Goal: Task Accomplishment & Management: Use online tool/utility

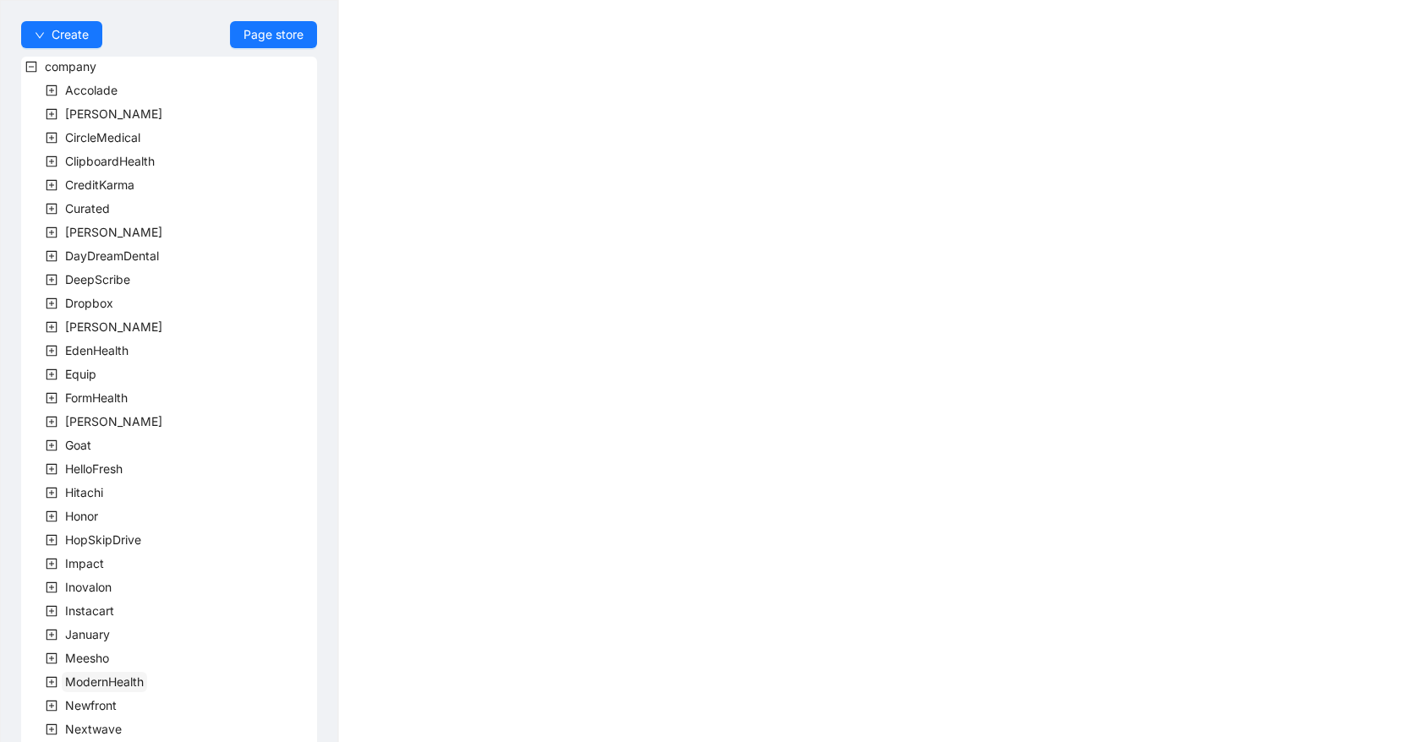
click at [140, 678] on span "ModernHealth" at bounding box center [104, 682] width 79 height 14
click at [101, 707] on span "team" at bounding box center [99, 705] width 28 height 14
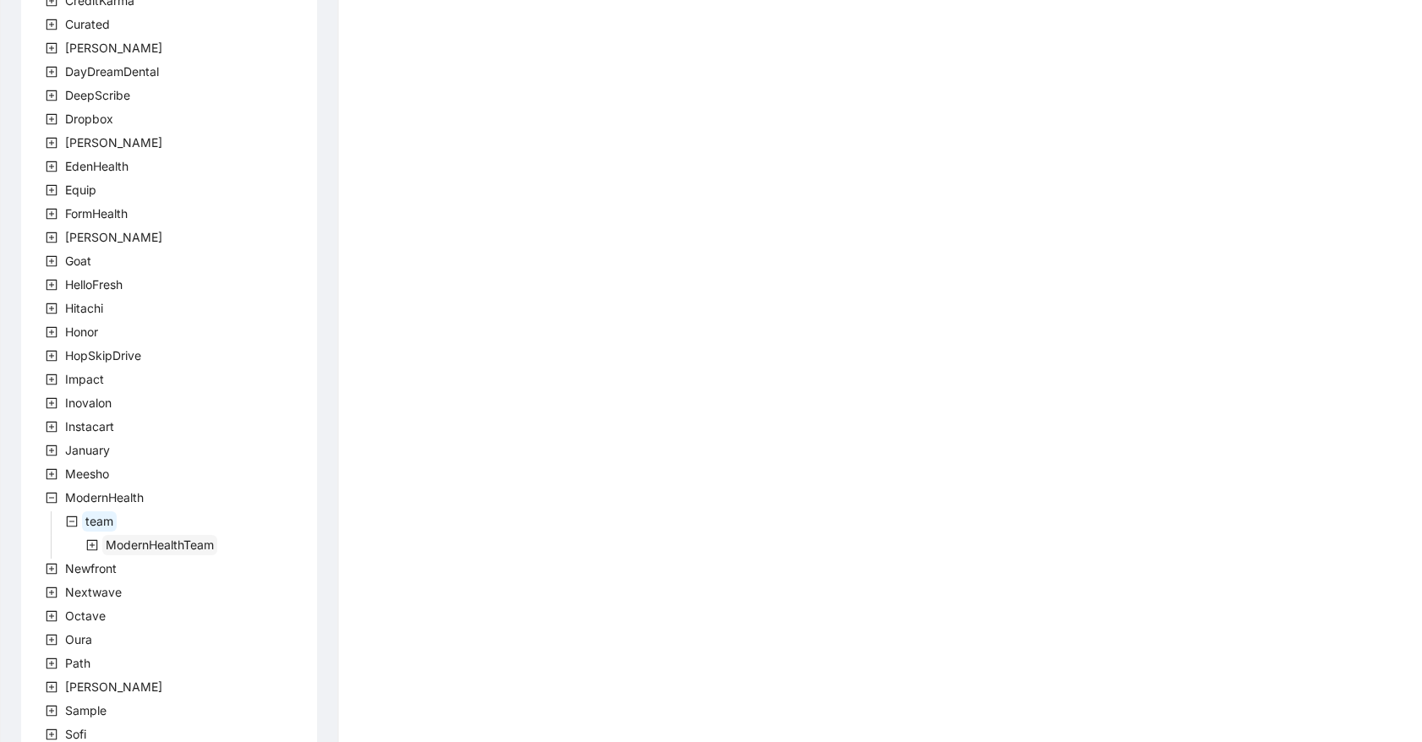
click at [156, 550] on span "ModernHealthTeam" at bounding box center [159, 545] width 115 height 20
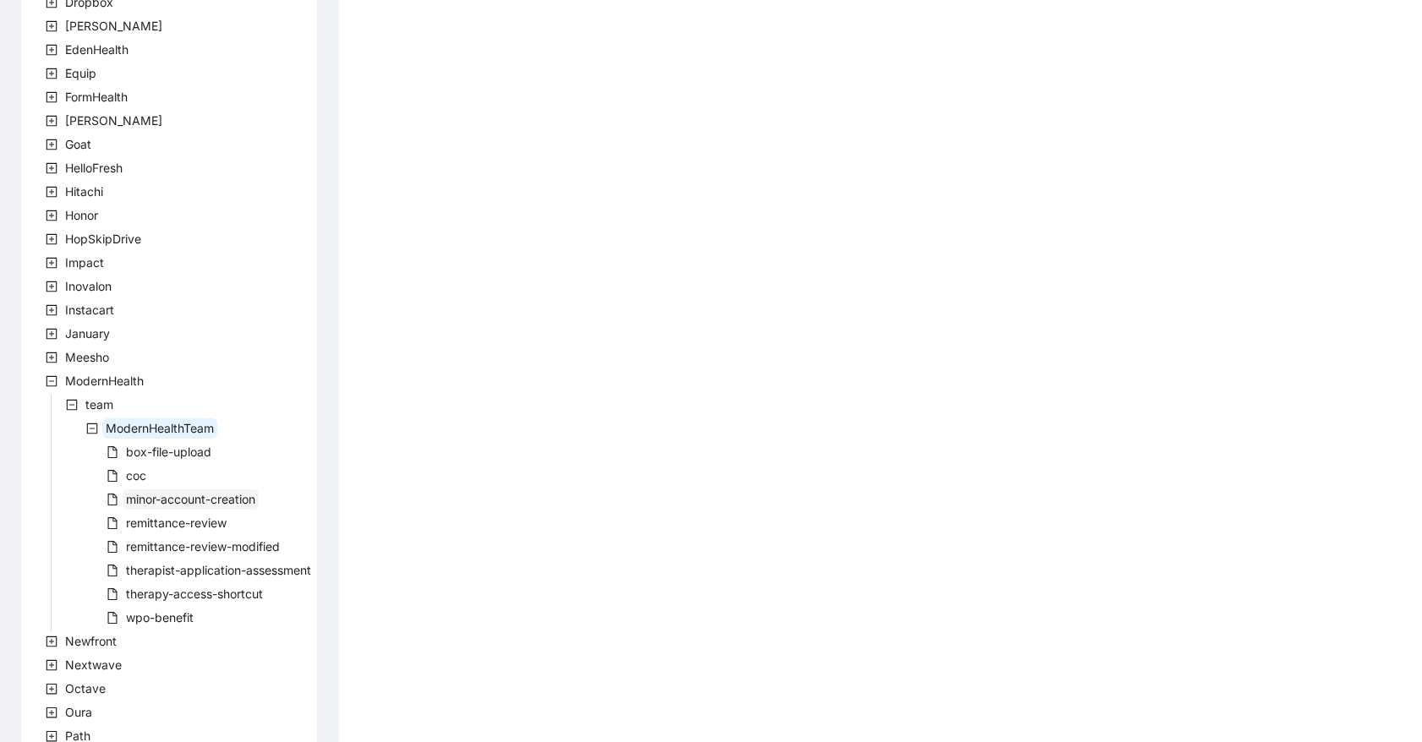
scroll to position [369, 0]
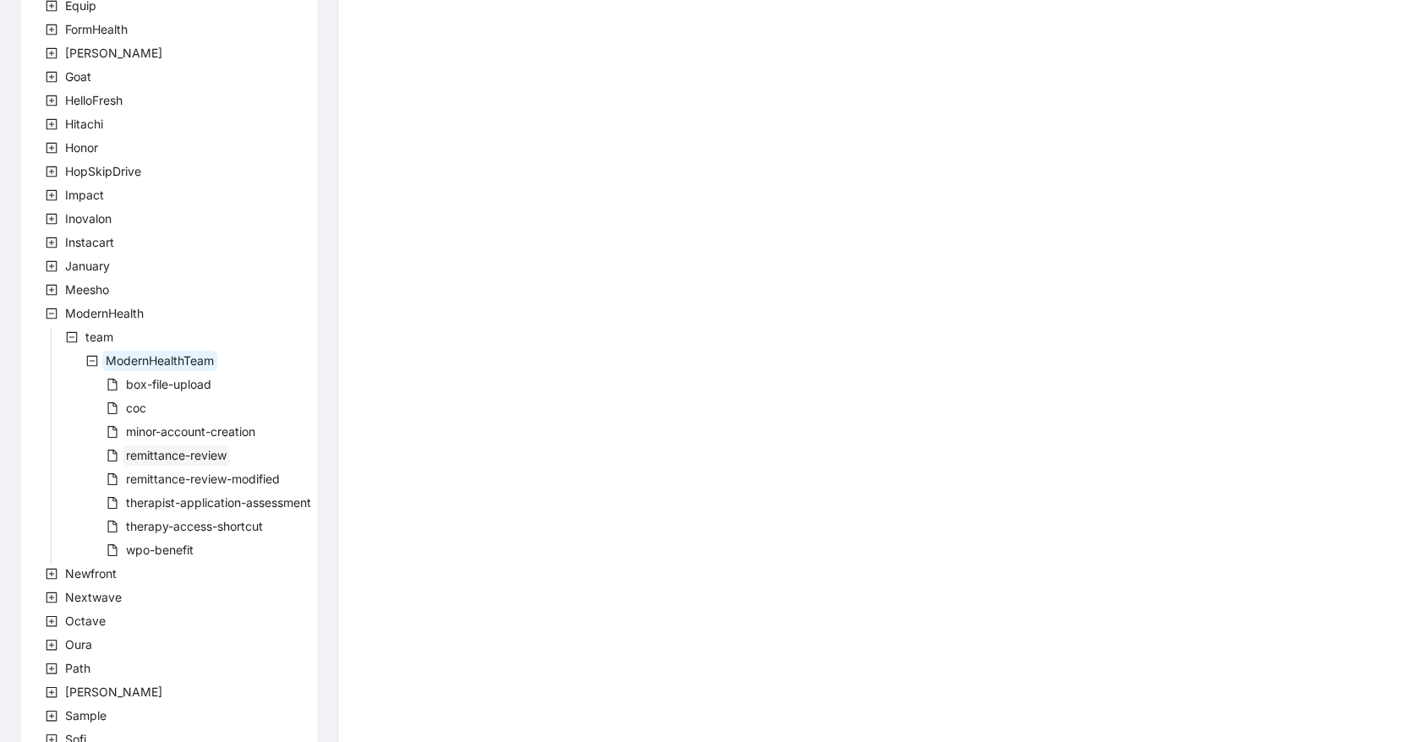
click at [194, 459] on span "remittance-review" at bounding box center [176, 455] width 101 height 14
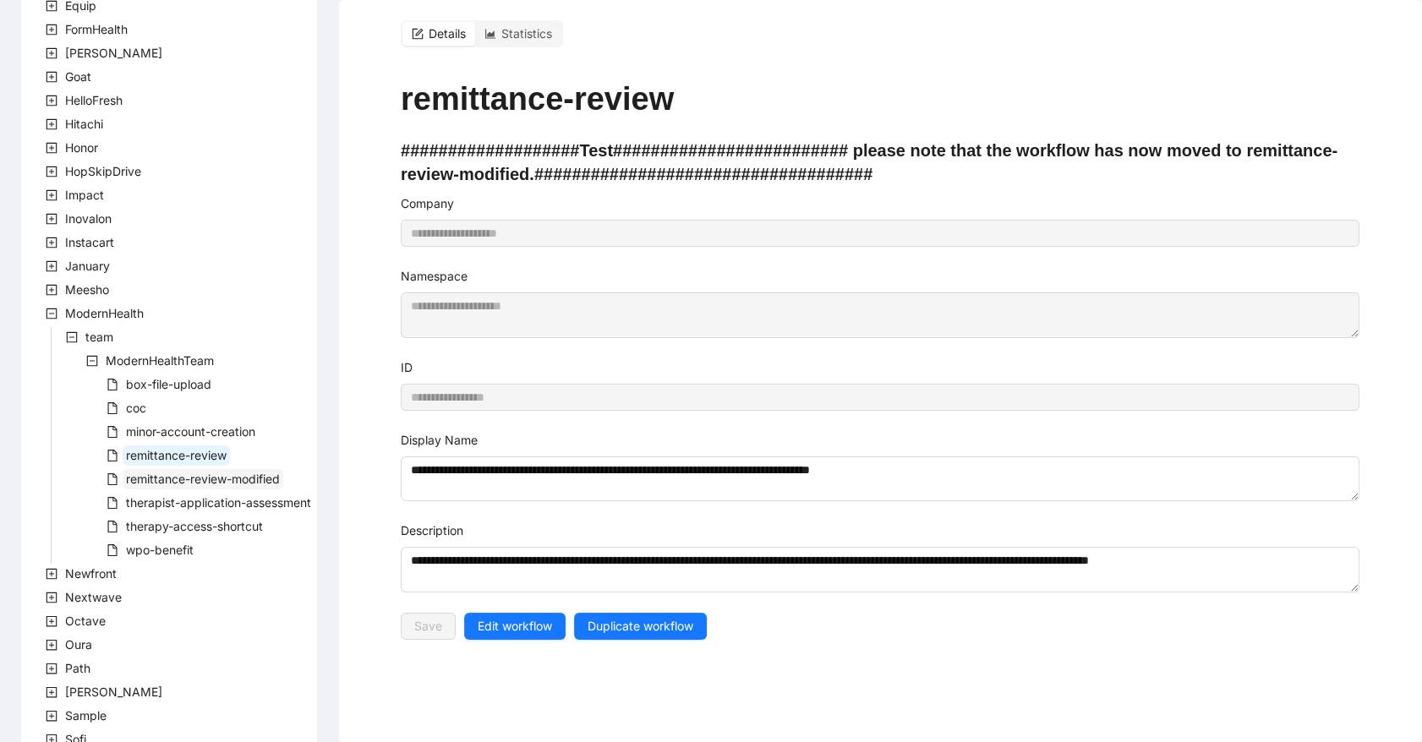
click at [200, 476] on span "remittance-review-modified" at bounding box center [203, 479] width 154 height 14
type input "**********"
type textarea "**********"
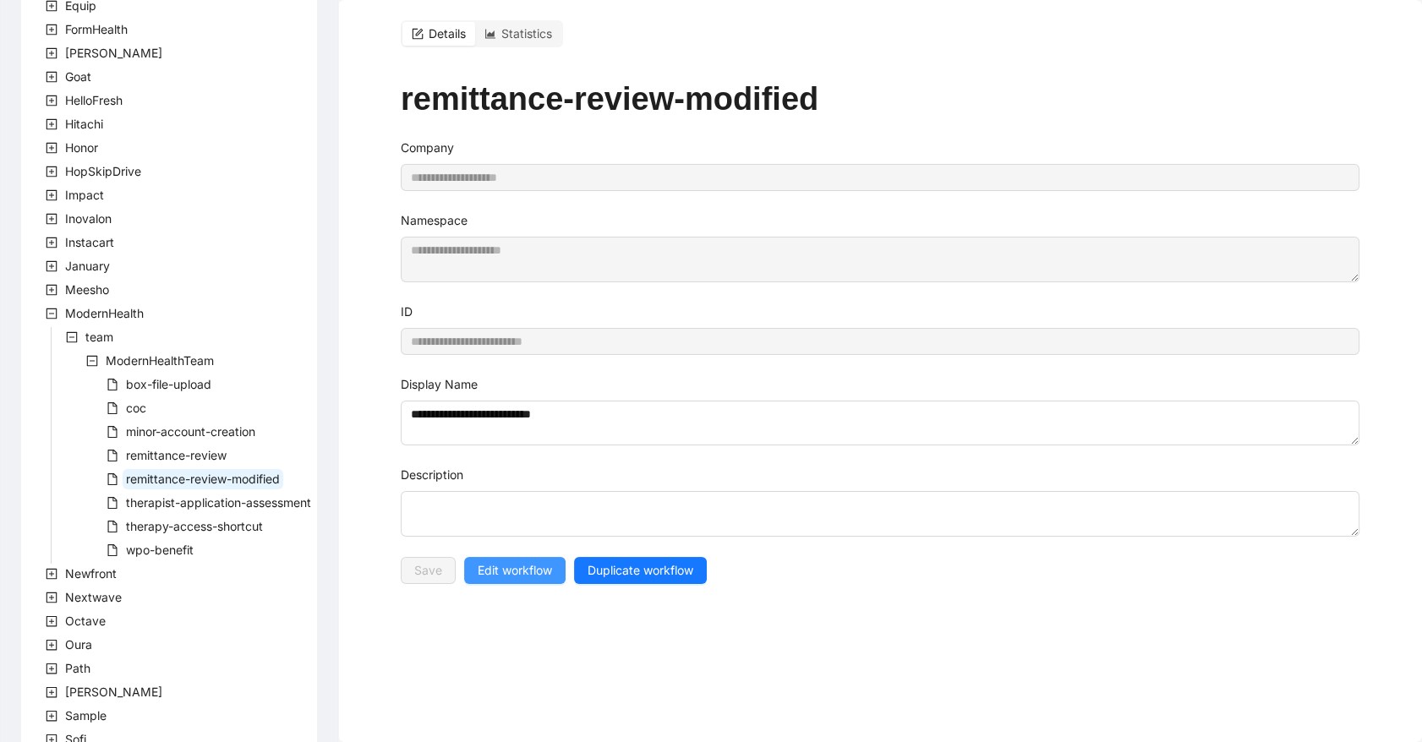
click at [512, 583] on button "Edit workflow" at bounding box center [514, 570] width 101 height 27
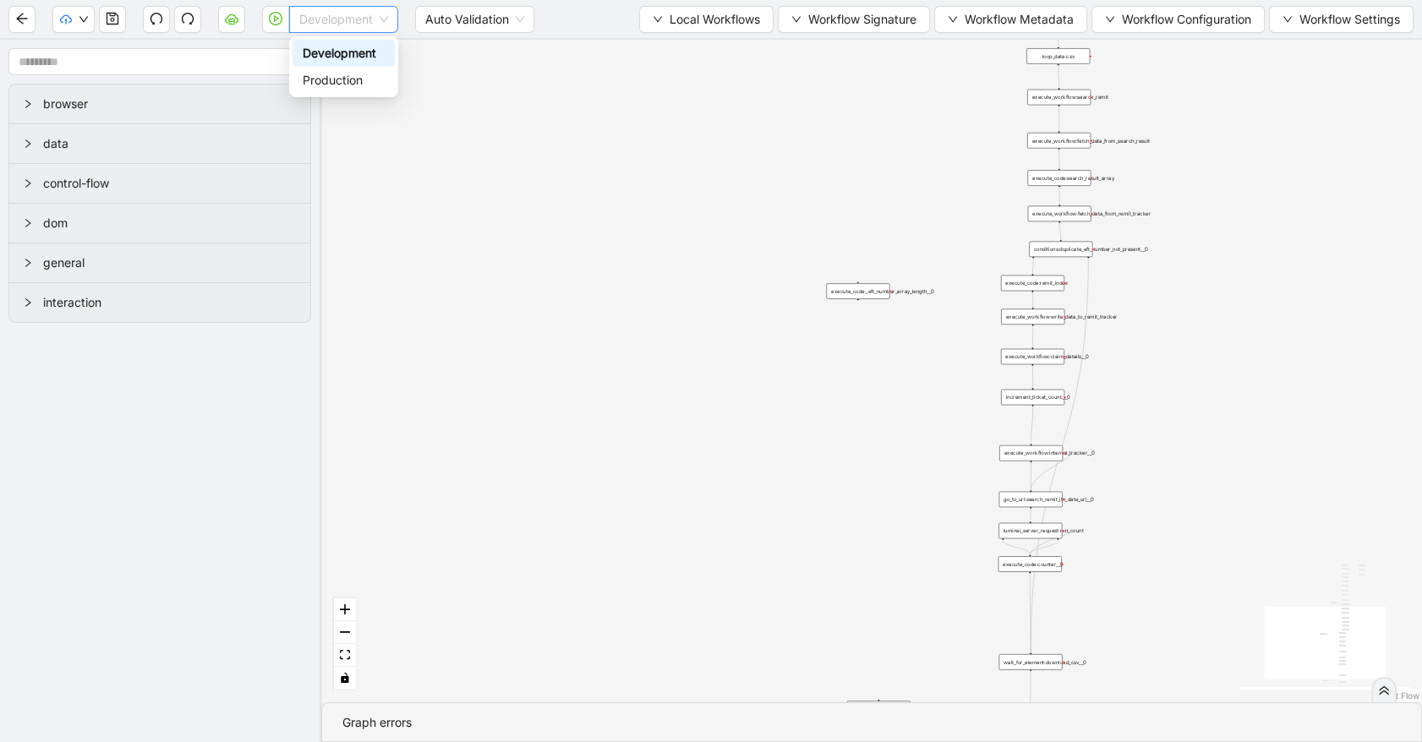
click at [337, 18] on span "Development" at bounding box center [343, 19] width 89 height 25
click at [343, 82] on div "Production" at bounding box center [344, 80] width 82 height 19
drag, startPoint x: 279, startPoint y: 19, endPoint x: 515, endPoint y: 3, distance: 236.4
click at [279, 19] on icon "play-circle" at bounding box center [276, 19] width 14 height 14
click at [326, 11] on span "Development" at bounding box center [343, 19] width 89 height 25
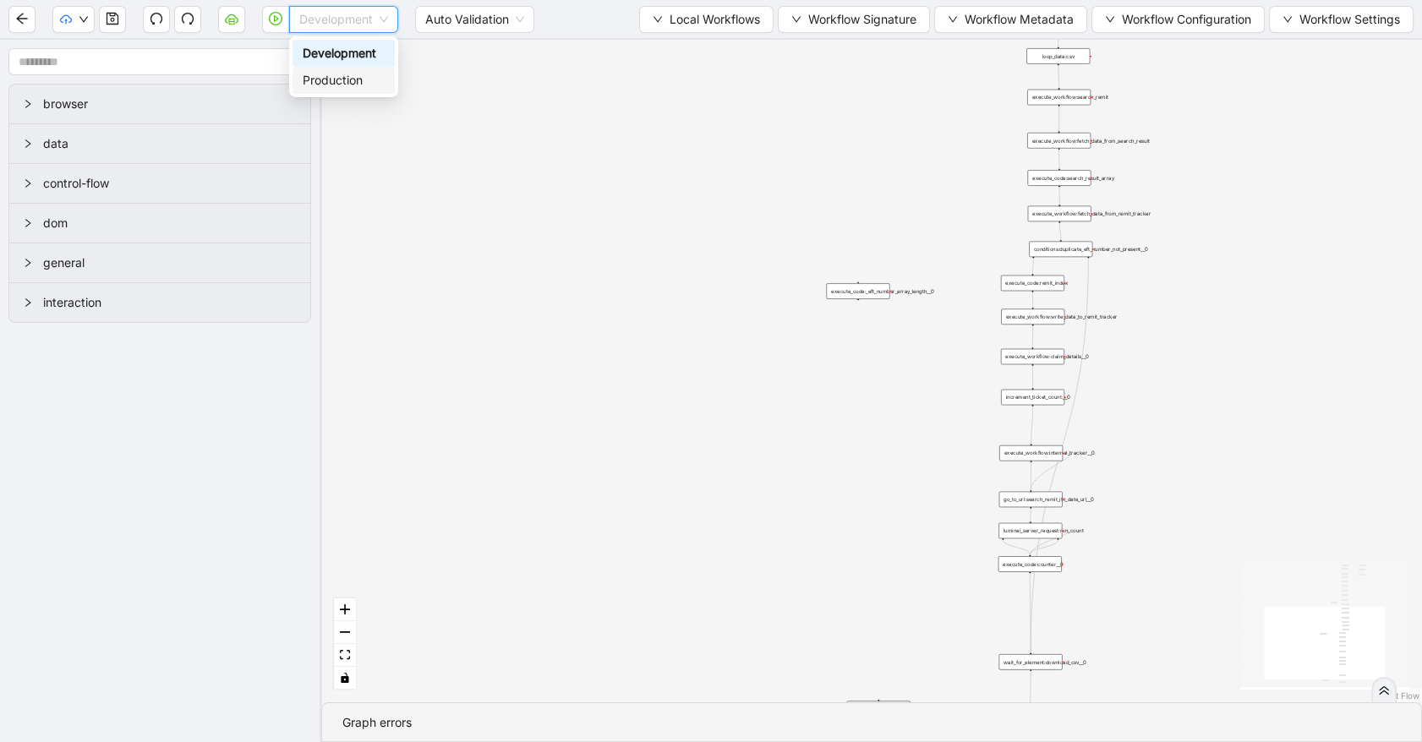
click at [347, 75] on div "Production" at bounding box center [344, 80] width 82 height 19
click at [241, 17] on button "button" at bounding box center [231, 19] width 27 height 27
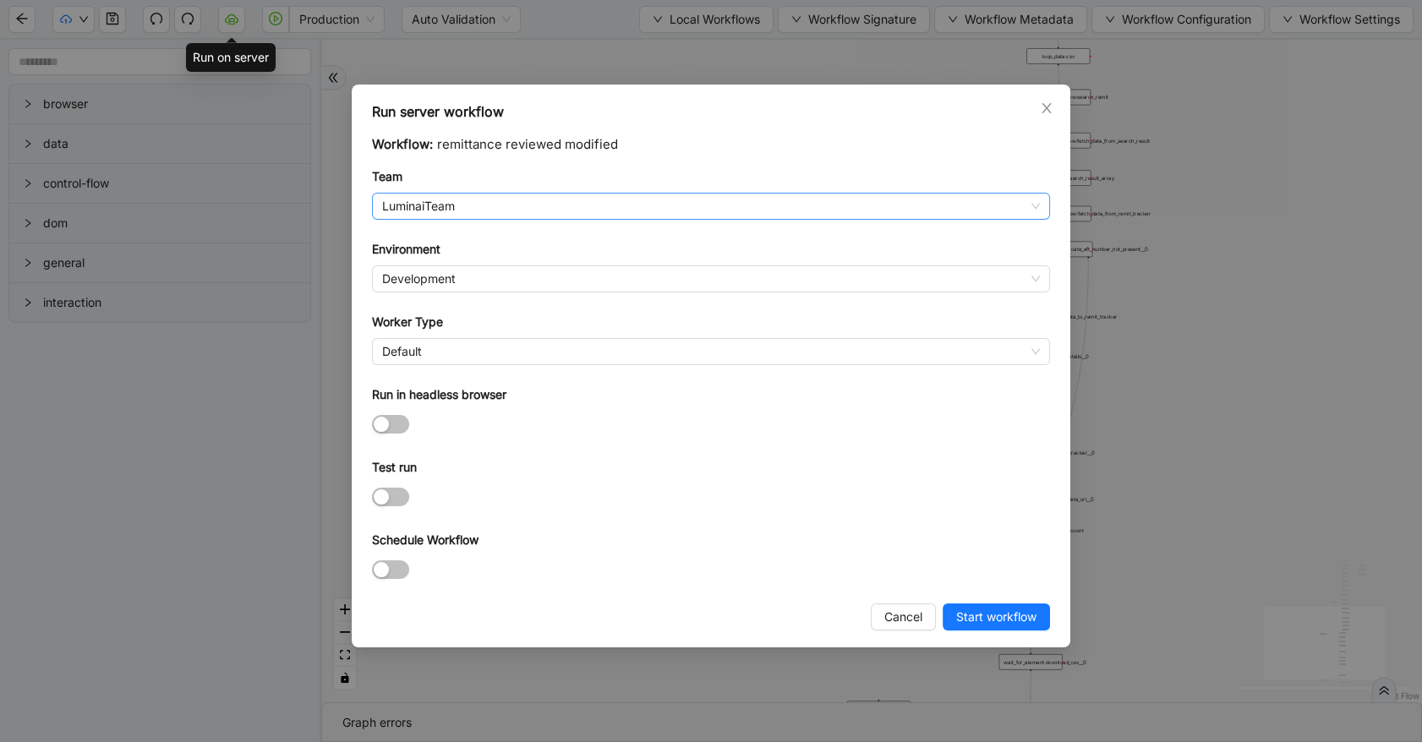
click at [484, 197] on span "LuminaiTeam" at bounding box center [711, 206] width 658 height 25
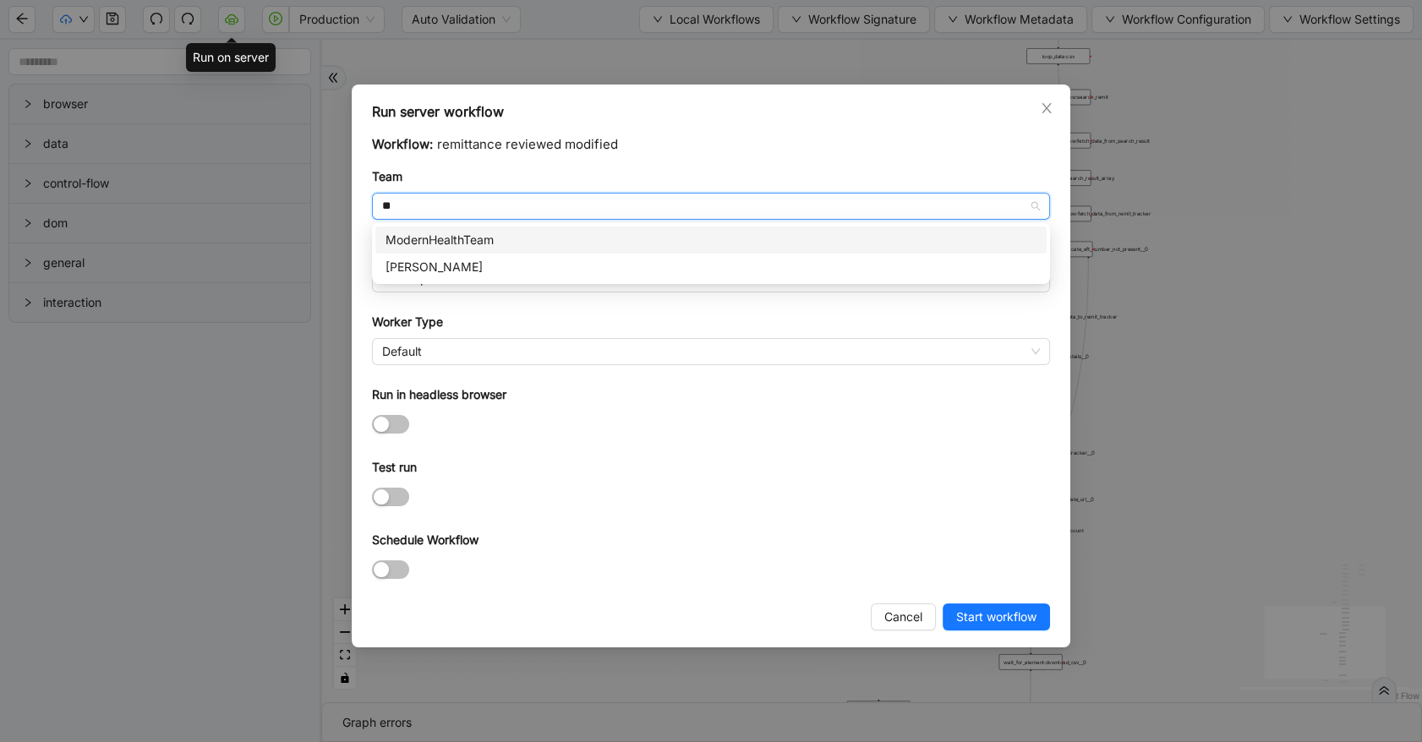
type input "***"
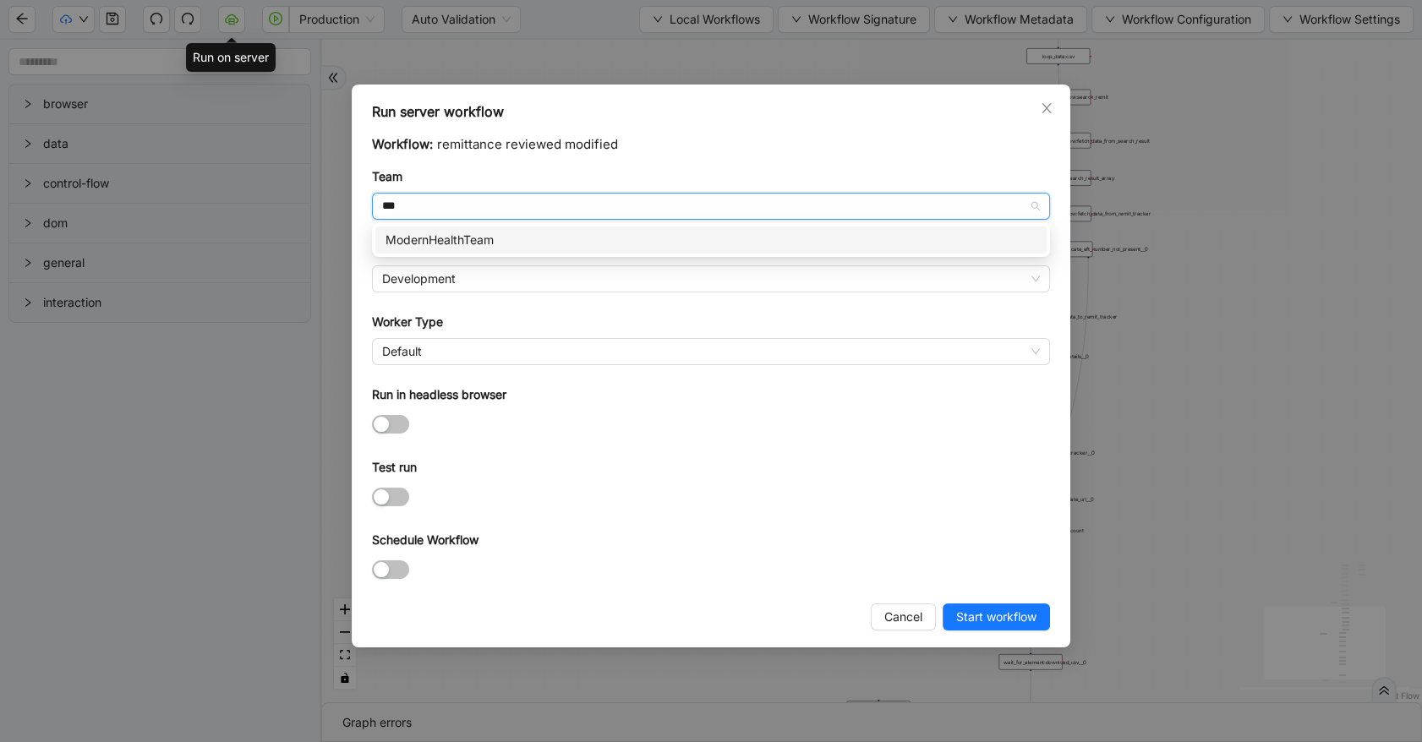
click at [494, 250] on div "ModernHealthTeam" at bounding box center [710, 240] width 671 height 27
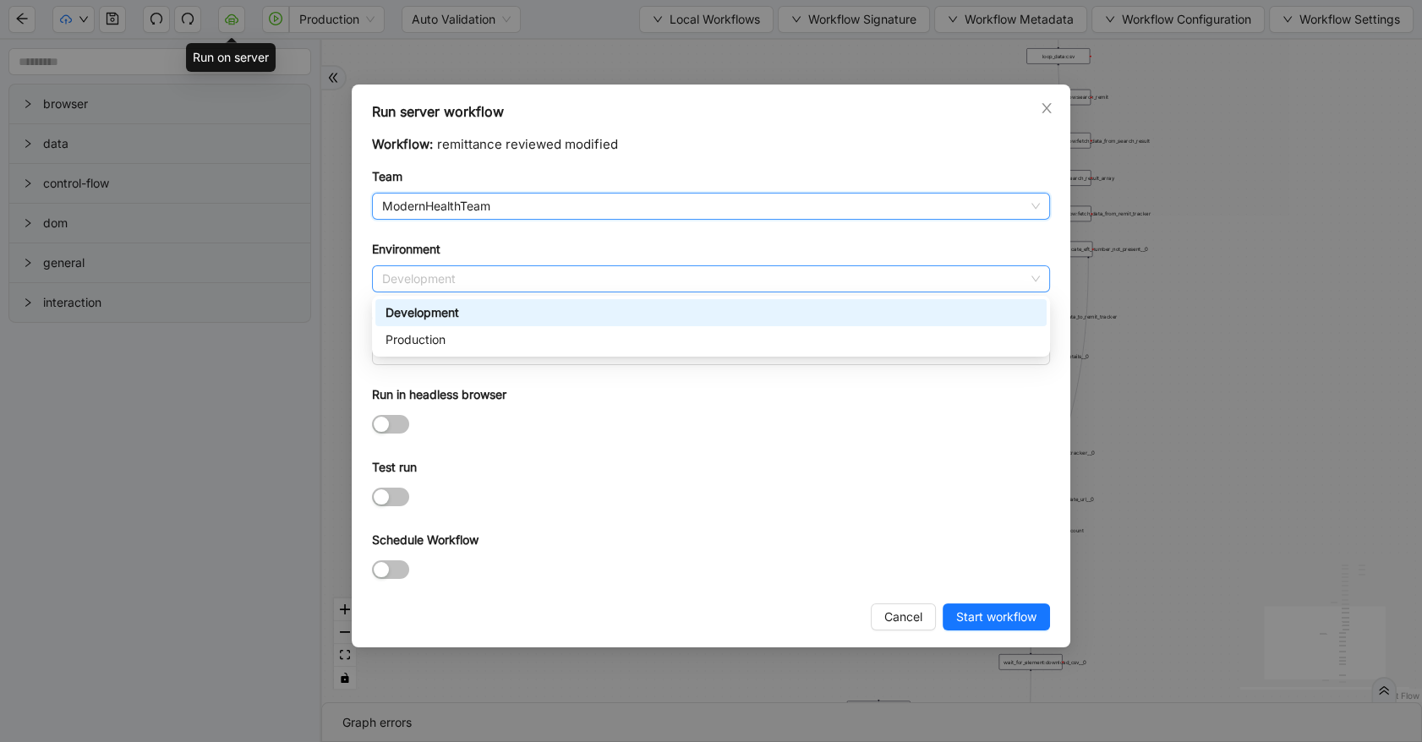
click at [496, 285] on span "Development" at bounding box center [711, 278] width 658 height 25
click at [502, 335] on div "Production" at bounding box center [711, 340] width 651 height 19
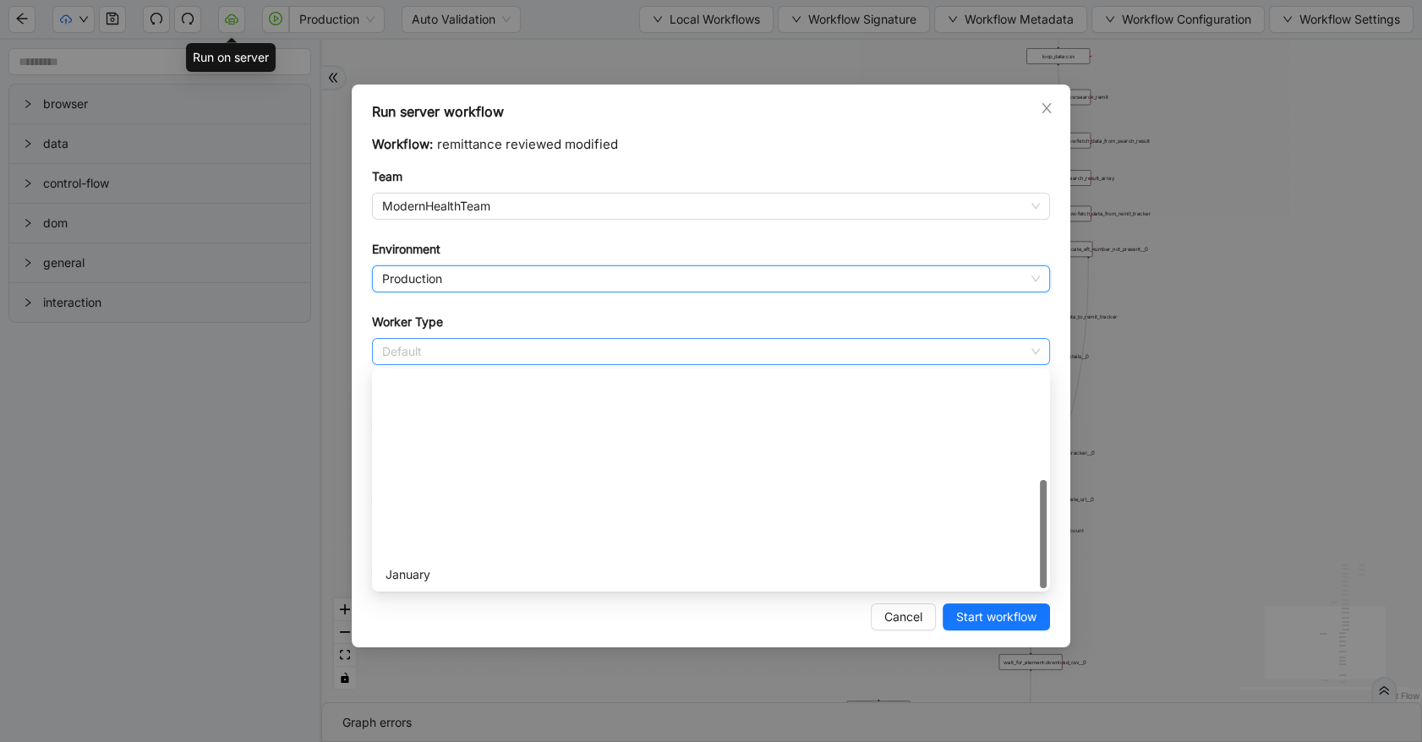
click at [493, 361] on span "Default" at bounding box center [711, 351] width 658 height 25
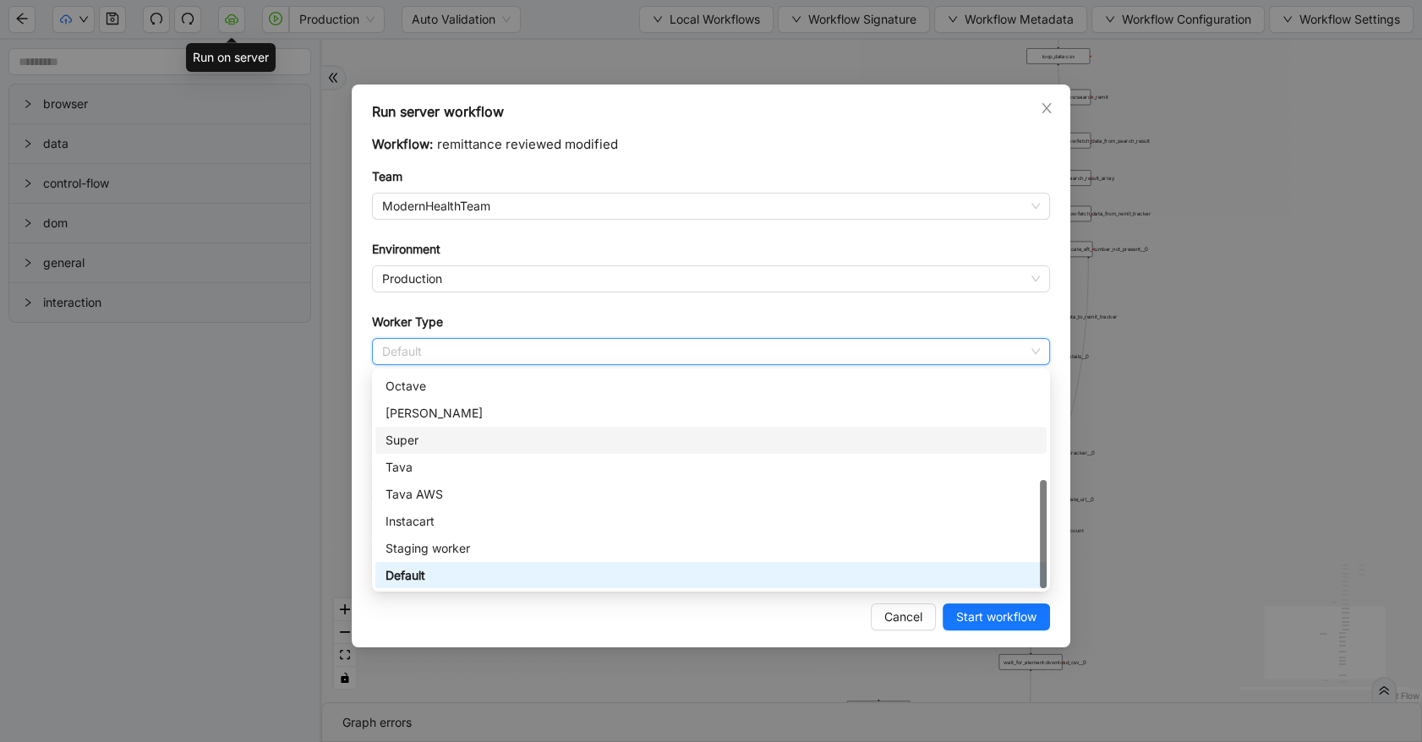
click at [479, 439] on div "Super" at bounding box center [711, 440] width 651 height 19
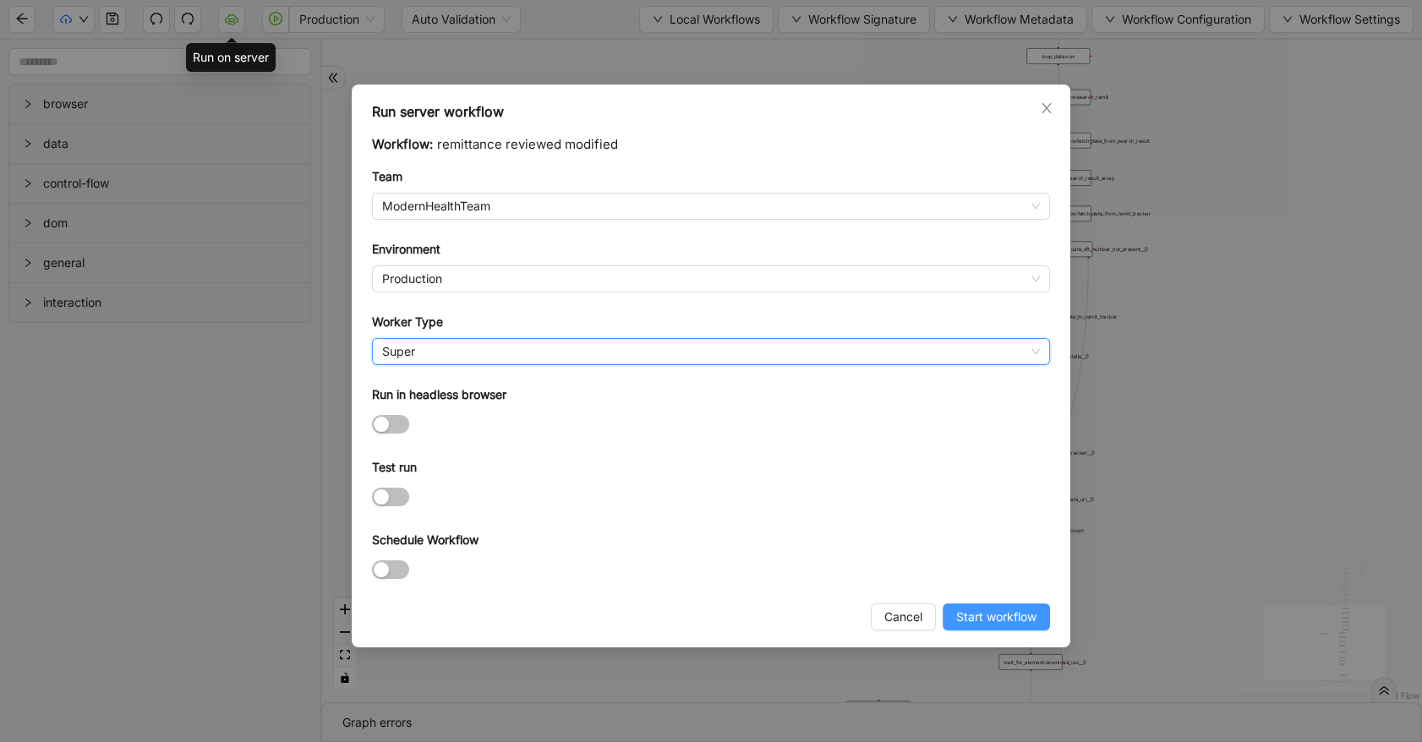
click at [981, 610] on span "Start workflow" at bounding box center [996, 617] width 80 height 19
